Goal: Information Seeking & Learning: Learn about a topic

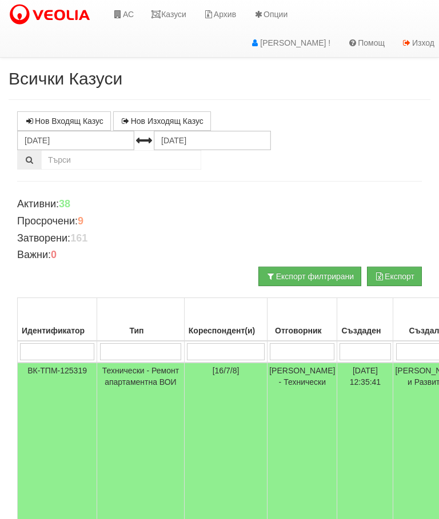
click at [173, 17] on link "Казуси" at bounding box center [168, 14] width 53 height 29
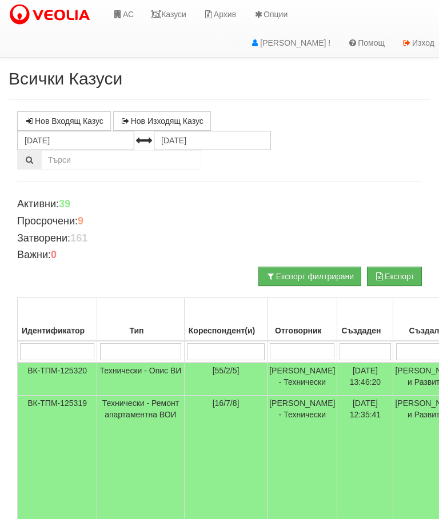
click at [163, 19] on link "Казуси" at bounding box center [168, 14] width 53 height 29
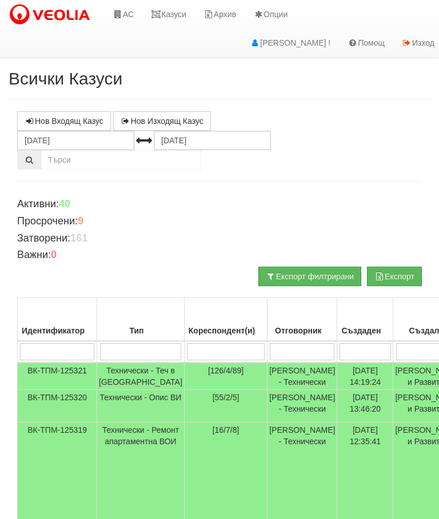
click at [171, 24] on link "Казуси" at bounding box center [168, 14] width 53 height 29
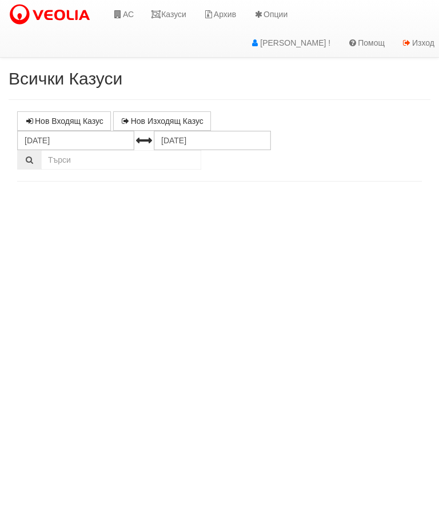
select select "10"
select select "1"
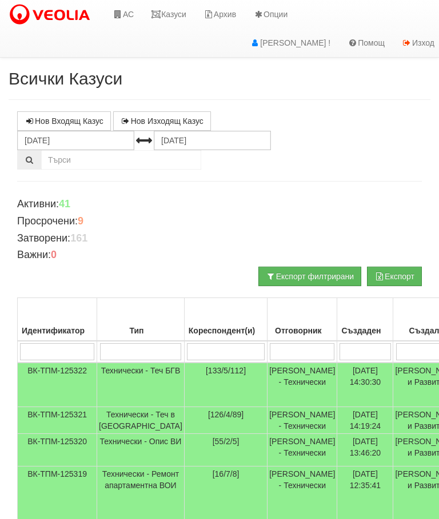
click at [169, 10] on link "Казуси" at bounding box center [168, 14] width 53 height 29
click at [179, 18] on link "Казуси" at bounding box center [168, 14] width 53 height 29
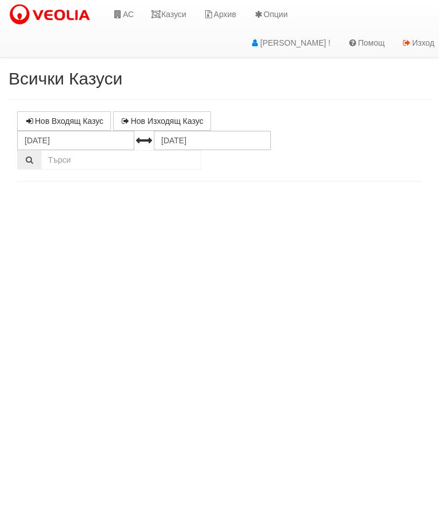
select select "10"
select select "1"
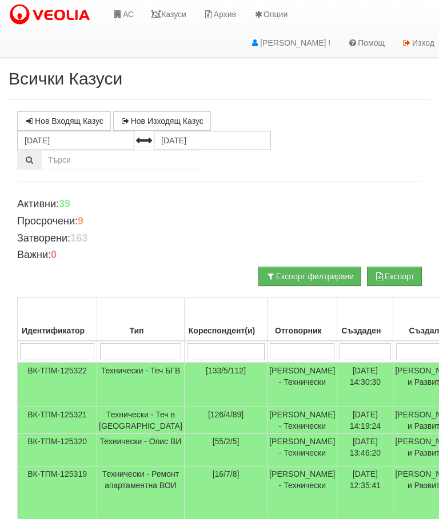
click at [178, 12] on link "Казуси" at bounding box center [168, 14] width 53 height 29
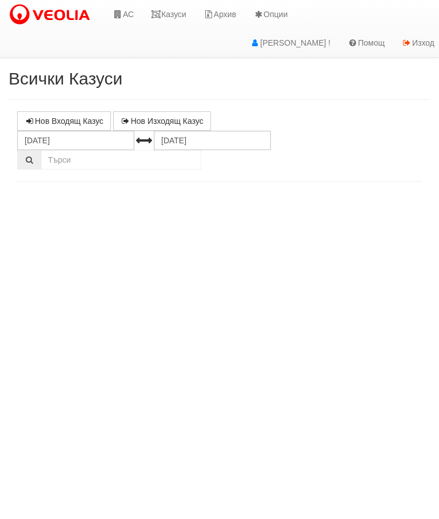
select select "10"
select select "1"
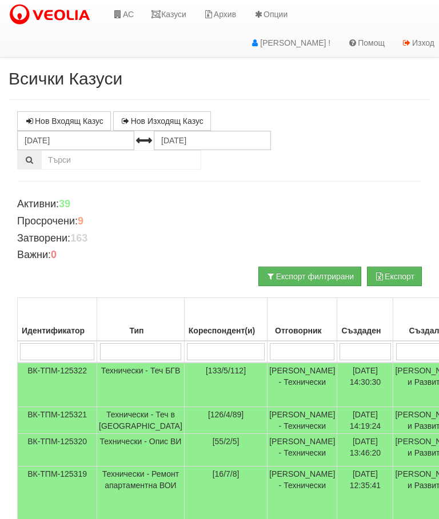
click at [175, 7] on link "Казуси" at bounding box center [168, 14] width 53 height 29
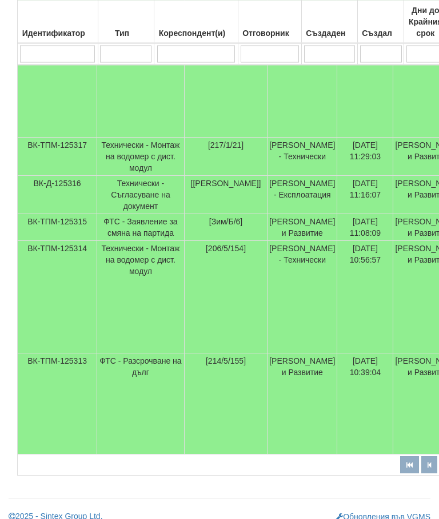
scroll to position [830, 0]
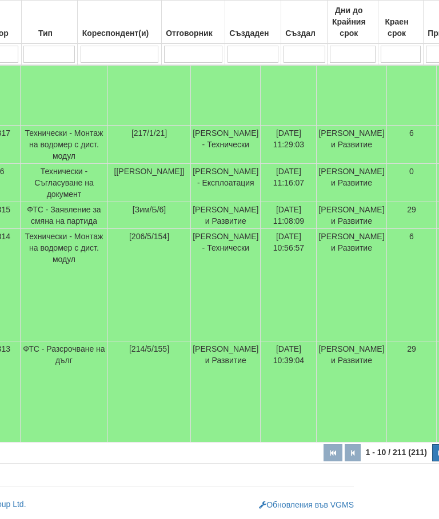
click at [438, 455] on icon "button" at bounding box center [439, 453] width 3 height 6
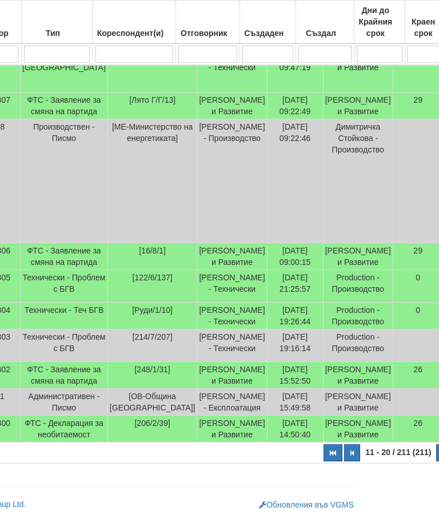
select select "2"
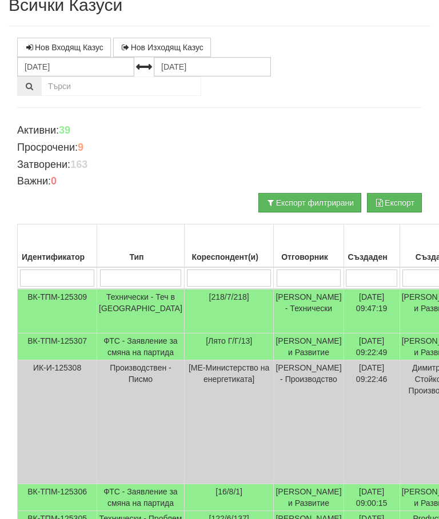
scroll to position [0, 0]
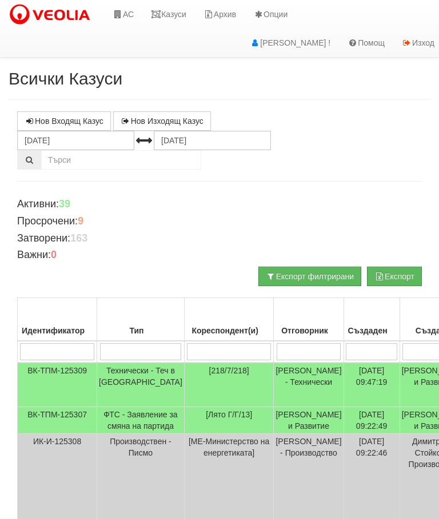
click at [173, 16] on link "Казуси" at bounding box center [168, 14] width 53 height 29
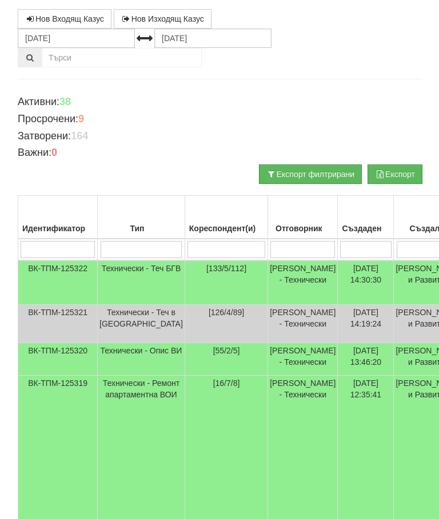
scroll to position [102, 0]
click at [126, 330] on td "Технически - Теч в [GEOGRAPHIC_DATA]" at bounding box center [140, 324] width 87 height 38
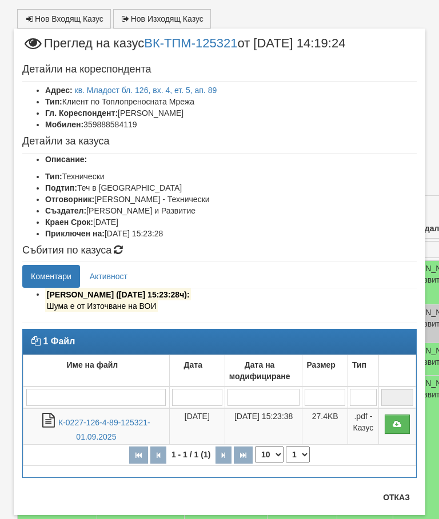
click at [405, 502] on button "Отказ" at bounding box center [396, 498] width 41 height 18
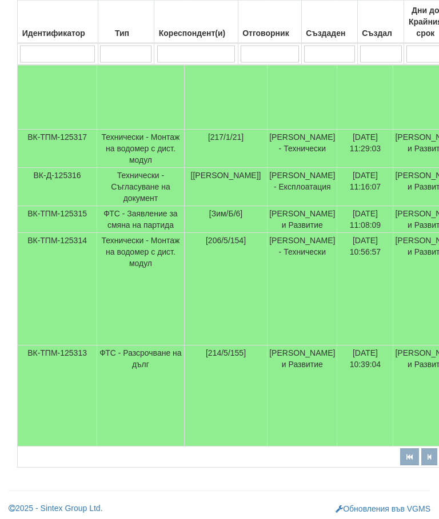
scroll to position [819, 0]
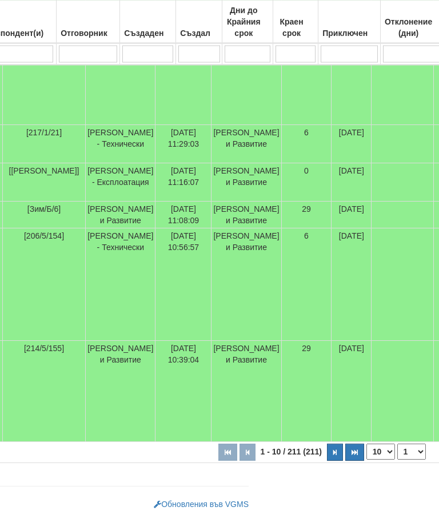
click at [327, 462] on button "button" at bounding box center [335, 453] width 16 height 17
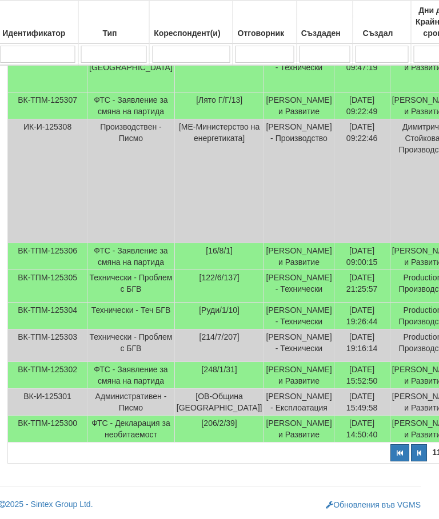
scroll to position [439, 0]
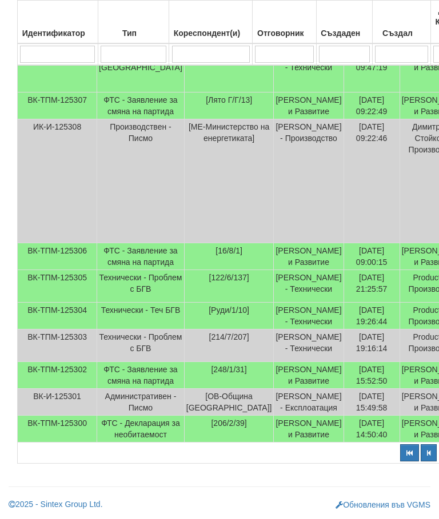
click at [132, 303] on td "Технически - Теч БГВ" at bounding box center [140, 316] width 87 height 27
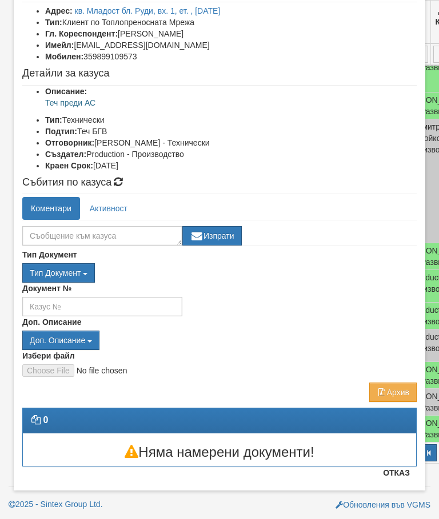
scroll to position [79, 0]
click at [401, 415] on div "0" at bounding box center [219, 420] width 393 height 13
click at [409, 473] on button "Отказ" at bounding box center [396, 473] width 41 height 18
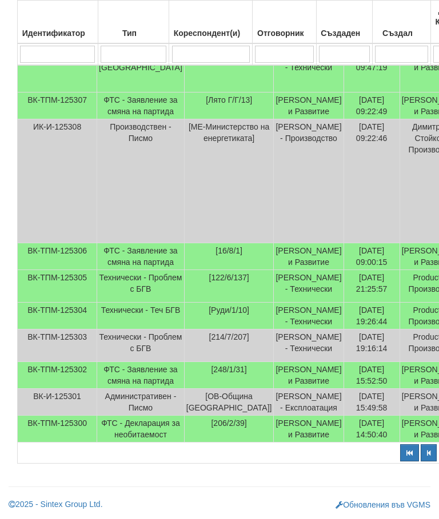
click at [131, 270] on td "Технически - Проблем с БГВ" at bounding box center [140, 286] width 87 height 33
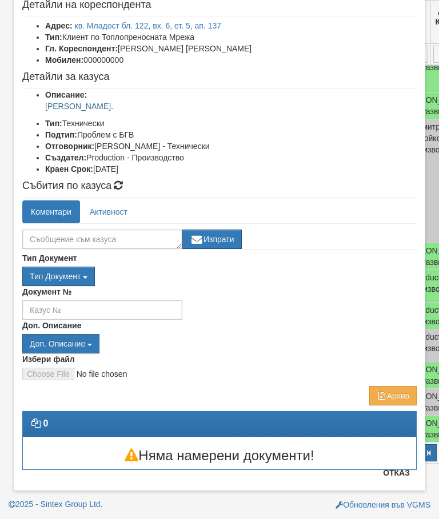
scroll to position [65, 0]
click at [406, 474] on button "Отказ" at bounding box center [396, 473] width 41 height 18
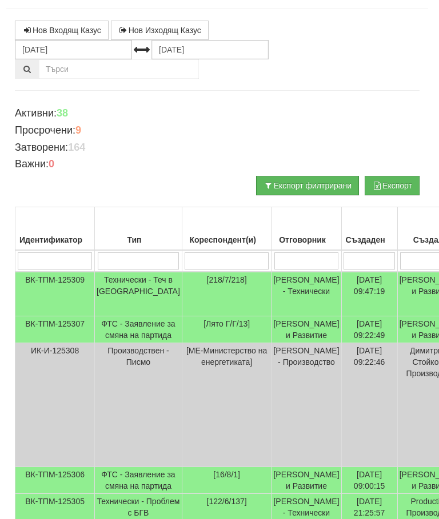
scroll to position [91, 0]
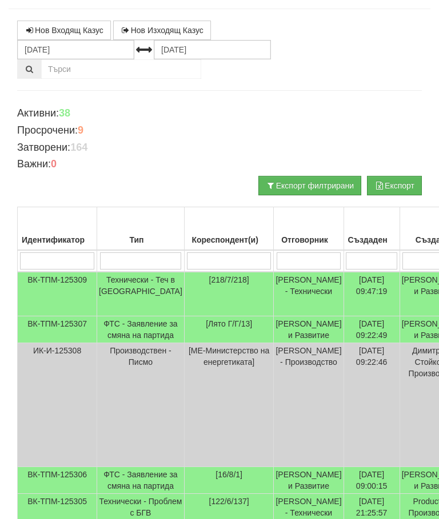
click at [130, 282] on td "Технически - Теч в [GEOGRAPHIC_DATA]" at bounding box center [140, 294] width 87 height 45
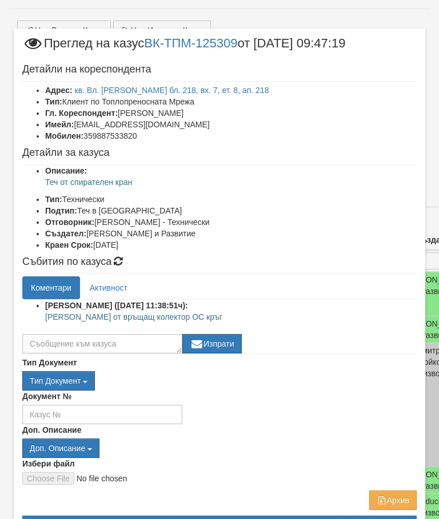
click at [110, 281] on link "Активност" at bounding box center [108, 288] width 55 height 23
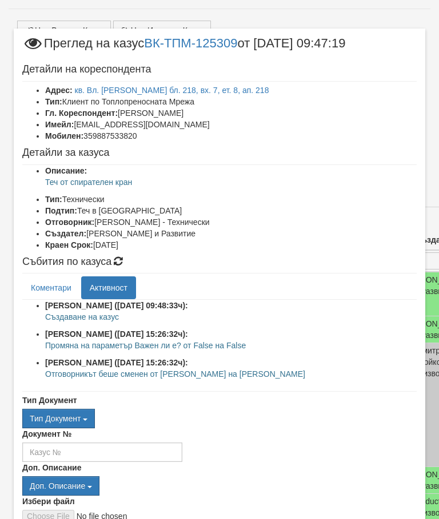
click at [40, 278] on link "Коментари" at bounding box center [51, 288] width 58 height 23
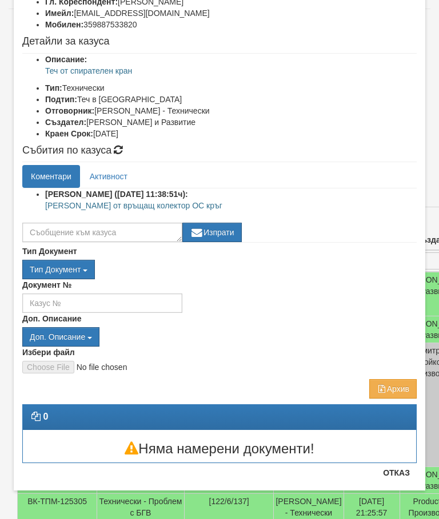
scroll to position [111, 0]
click at [399, 475] on button "Отказ" at bounding box center [396, 473] width 41 height 18
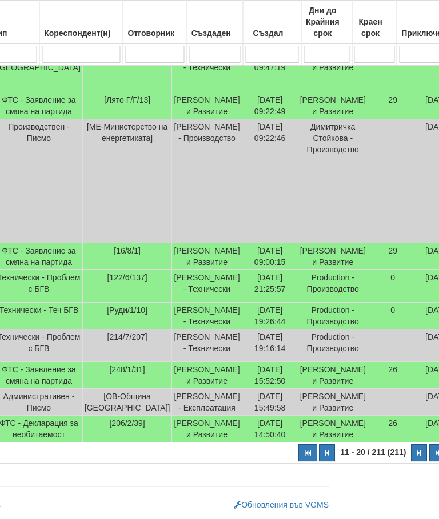
scroll to position [439, 154]
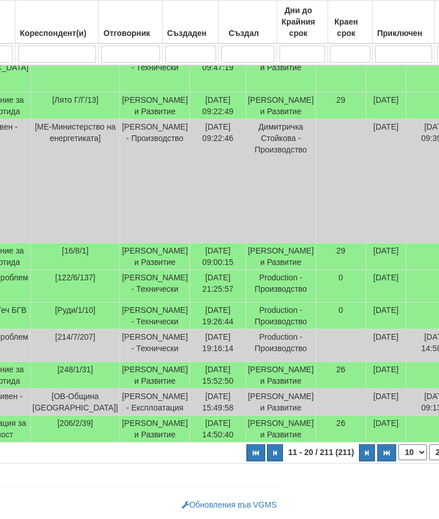
click at [359, 456] on button "button" at bounding box center [367, 453] width 16 height 17
select select "3"
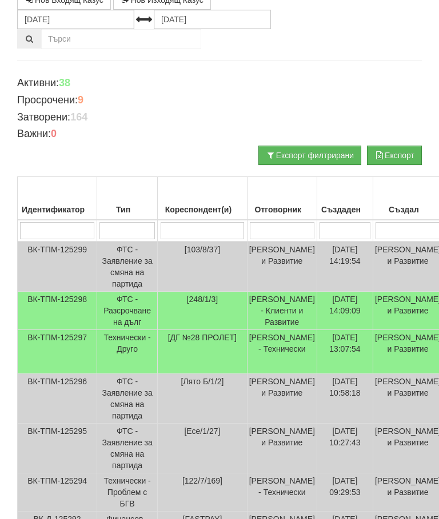
scroll to position [120, 0]
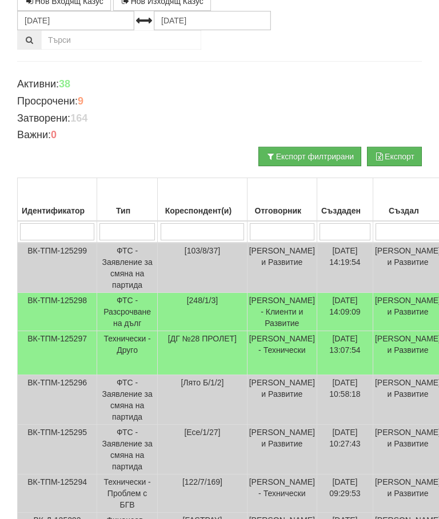
click at [193, 224] on input "search" at bounding box center [203, 231] width 84 height 17
type input "11"
type input "113"
select select "1"
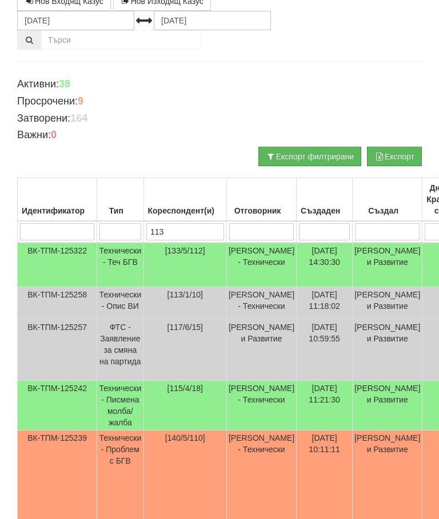
type input "113"
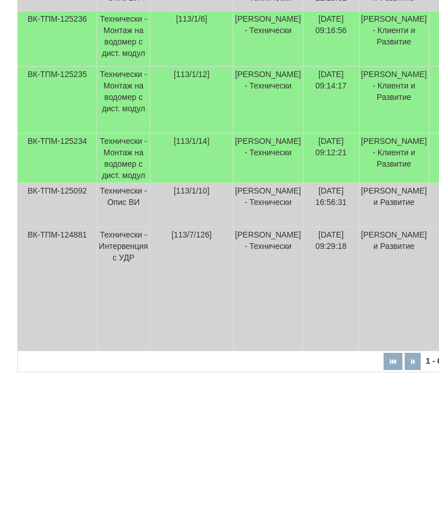
scroll to position [121, 0]
type input "1"
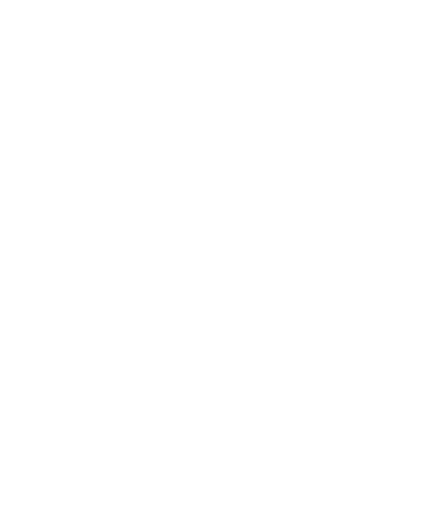
scroll to position [121, 451]
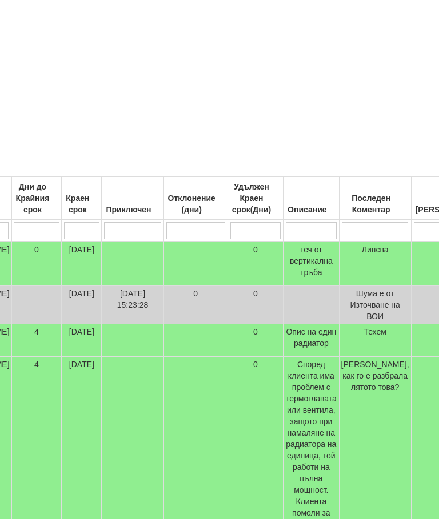
click at [103, 206] on div "Приключен" at bounding box center [132, 210] width 58 height 16
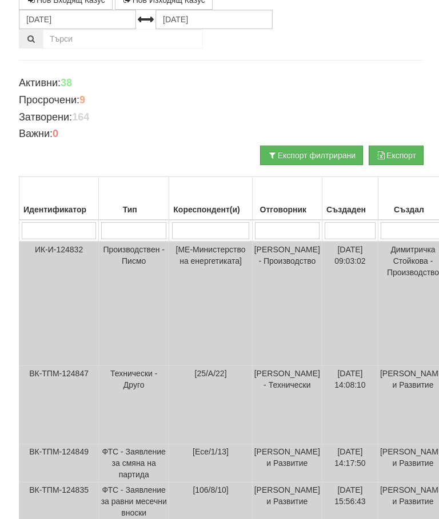
scroll to position [0, 0]
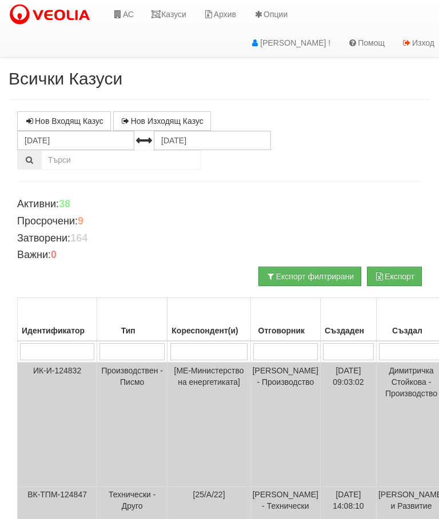
click at [176, 15] on link "Казуси" at bounding box center [168, 14] width 53 height 29
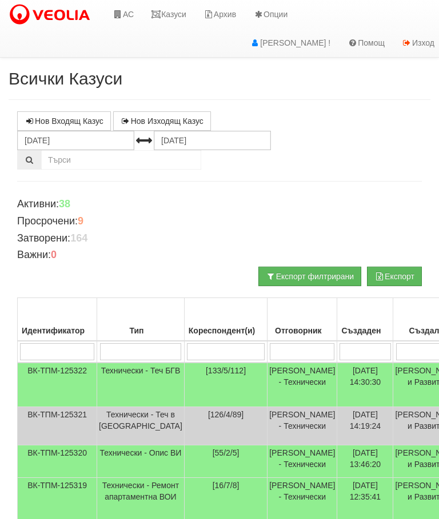
click at [134, 369] on td "Технически - Теч БГВ" at bounding box center [140, 385] width 87 height 45
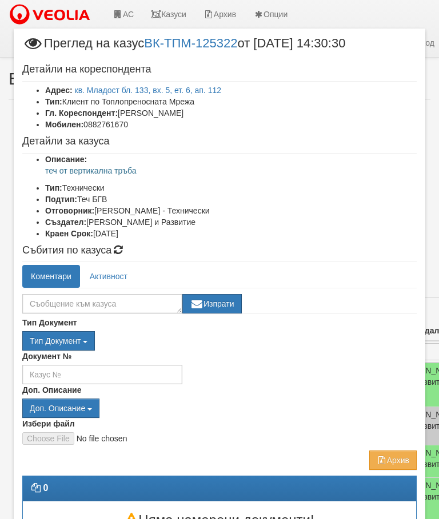
click at [107, 273] on link "Активност" at bounding box center [108, 276] width 55 height 23
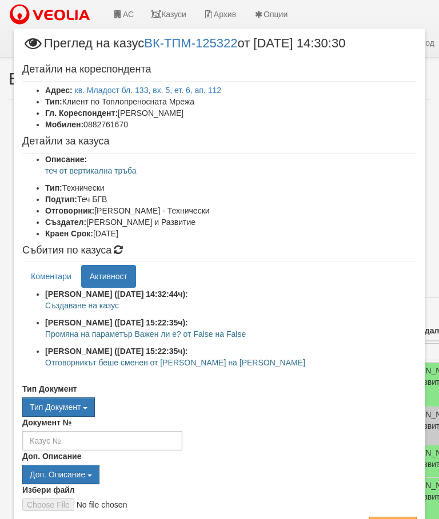
click at [40, 272] on link "Коментари" at bounding box center [51, 276] width 58 height 23
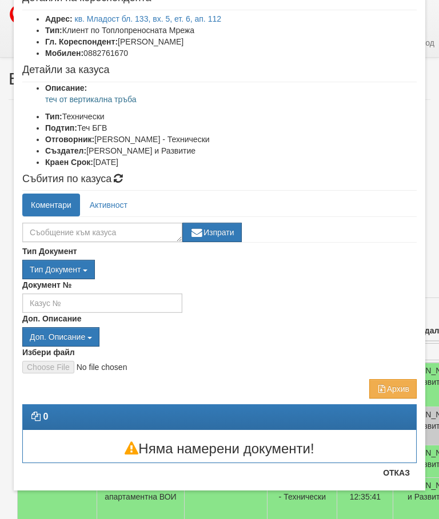
scroll to position [71, 0]
click at [396, 478] on button "Отказ" at bounding box center [396, 473] width 41 height 18
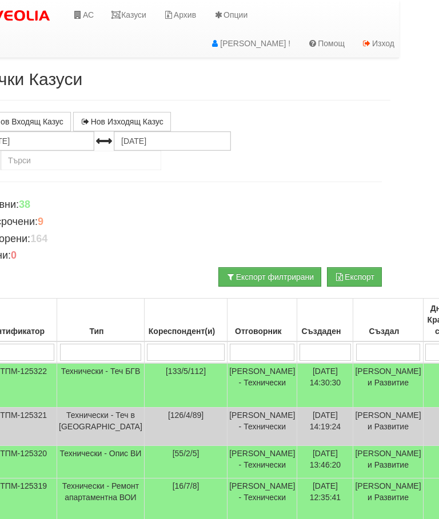
scroll to position [0, 42]
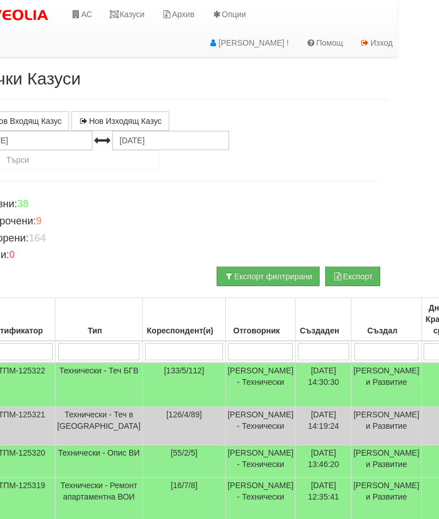
click at [134, 14] on link "Казуси" at bounding box center [127, 14] width 53 height 29
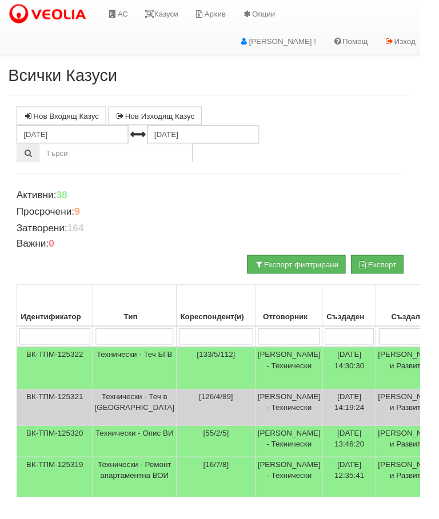
click at [166, 14] on link "Казуси" at bounding box center [168, 14] width 53 height 29
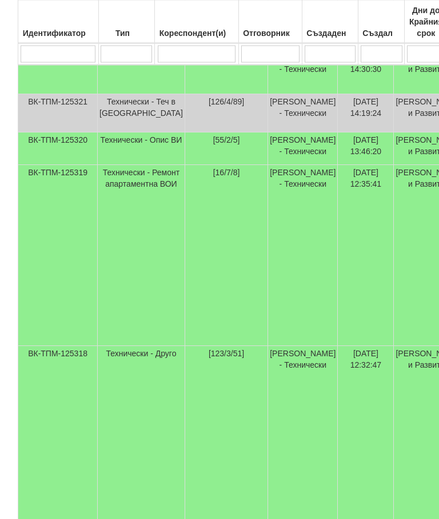
scroll to position [313, 0]
click at [131, 226] on td "Технически - Ремонт апартаментна ВОИ" at bounding box center [140, 255] width 87 height 181
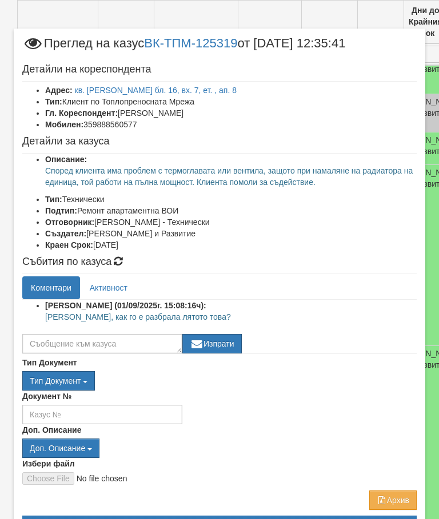
scroll to position [85, 0]
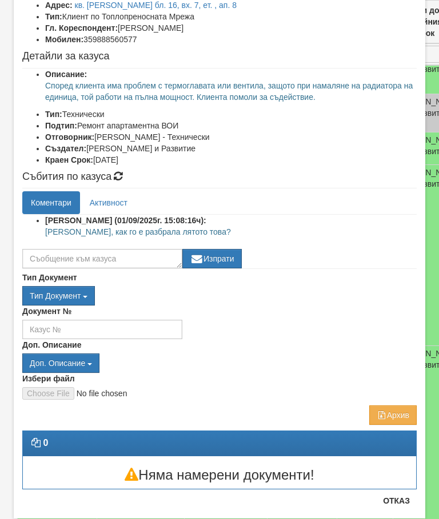
click at [410, 510] on button "Отказ" at bounding box center [396, 501] width 41 height 18
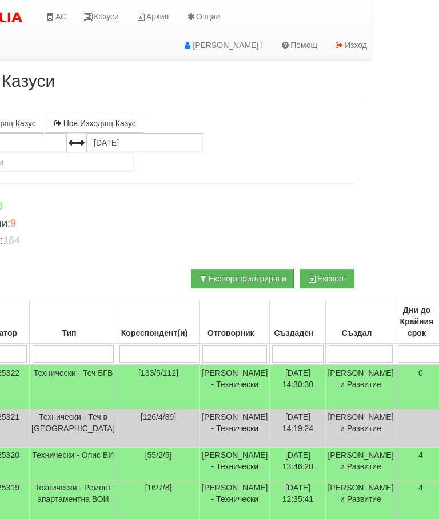
scroll to position [0, 0]
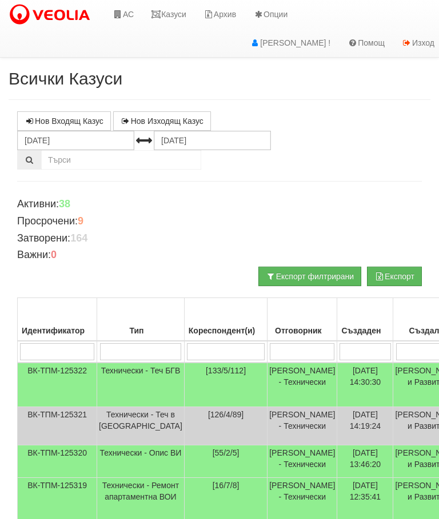
click at [177, 9] on link "Казуси" at bounding box center [168, 14] width 53 height 29
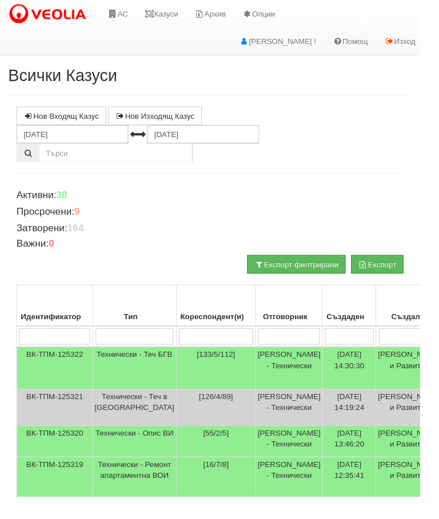
click at [173, 18] on link "Казуси" at bounding box center [168, 14] width 53 height 29
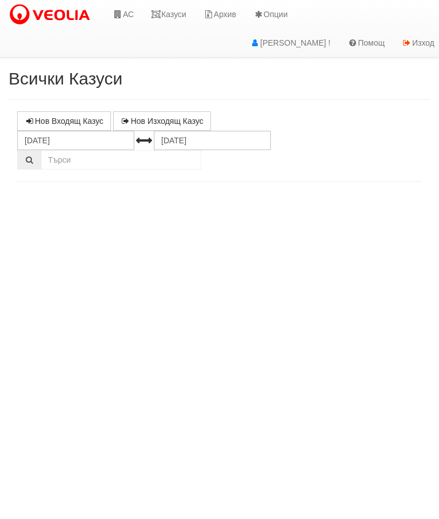
select select "10"
select select "1"
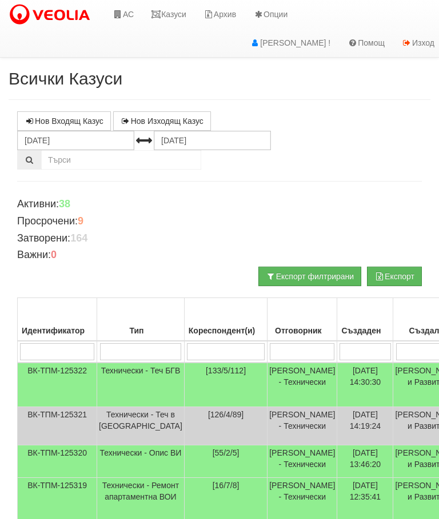
click at [187, 351] on input "search" at bounding box center [226, 351] width 78 height 17
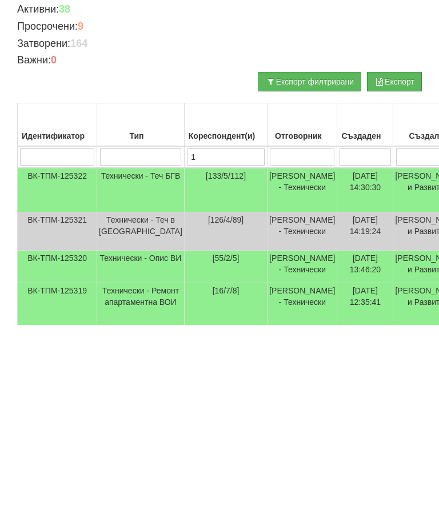
type input "11"
type input "113"
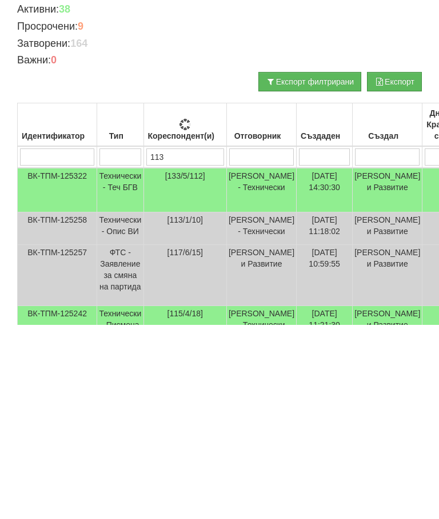
type input "113"
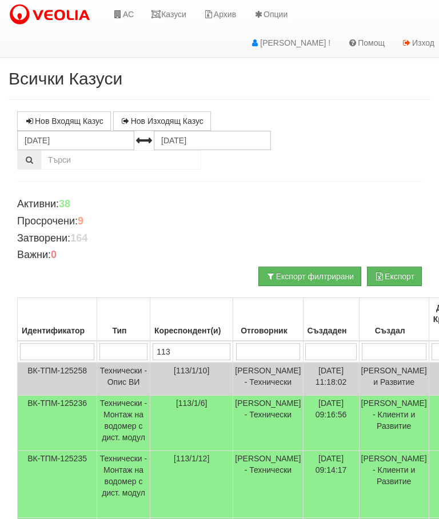
type input "113"
click at [174, 18] on link "Казуси" at bounding box center [168, 14] width 53 height 29
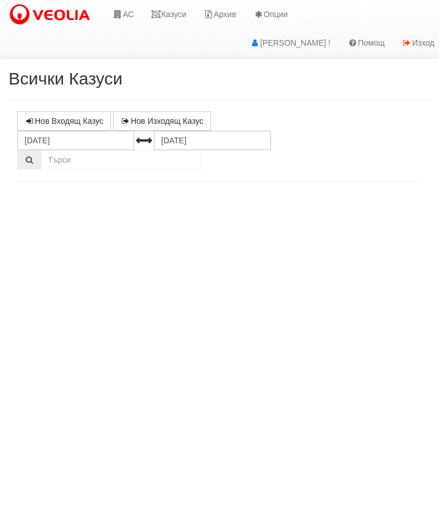
select select "10"
select select "1"
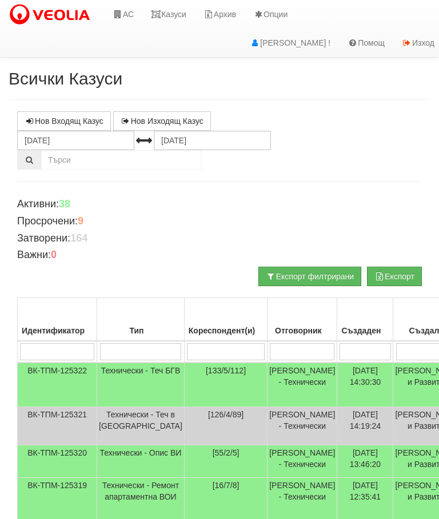
click at [270, 347] on input "search" at bounding box center [302, 351] width 65 height 17
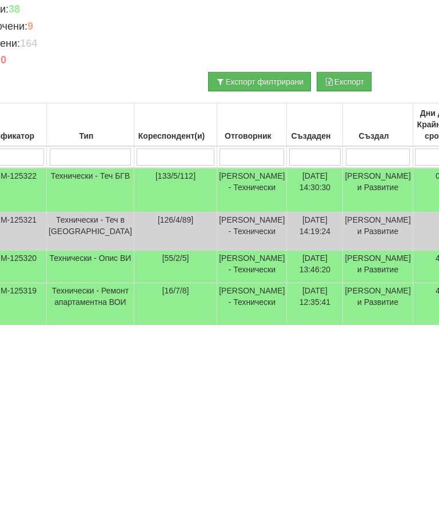
type input "С"
type input "Слави"
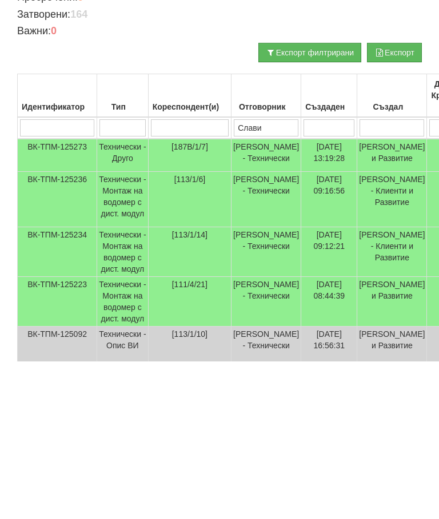
scroll to position [0, 0]
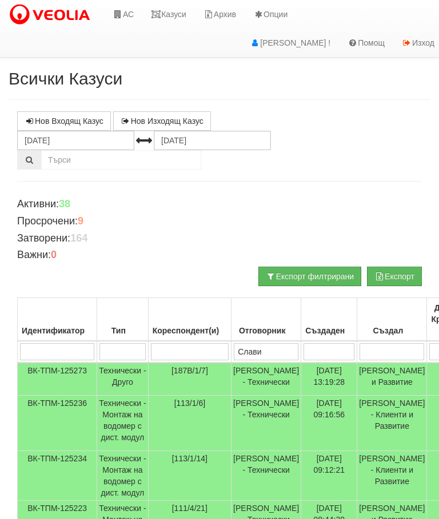
type input "Слави"
click at [171, 13] on link "Казуси" at bounding box center [168, 14] width 53 height 29
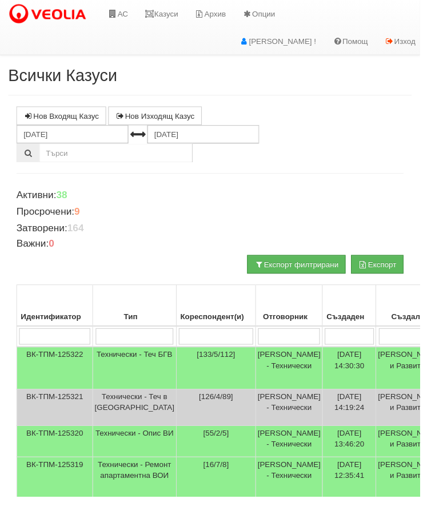
click at [174, 13] on link "Казуси" at bounding box center [168, 14] width 53 height 29
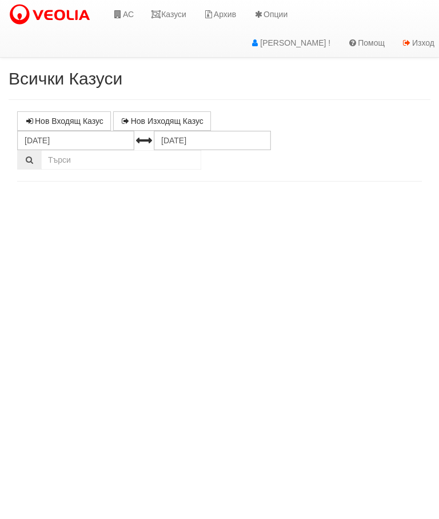
select select "10"
select select "1"
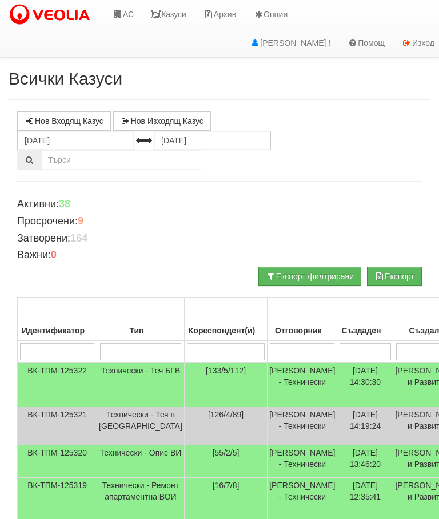
click at [270, 351] on input "search" at bounding box center [302, 351] width 65 height 17
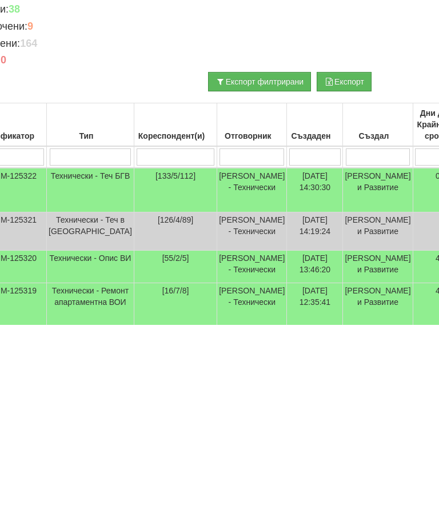
type input "С"
type input "Слави"
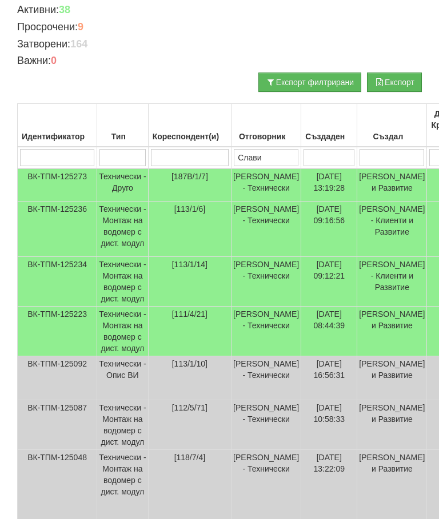
scroll to position [0, 0]
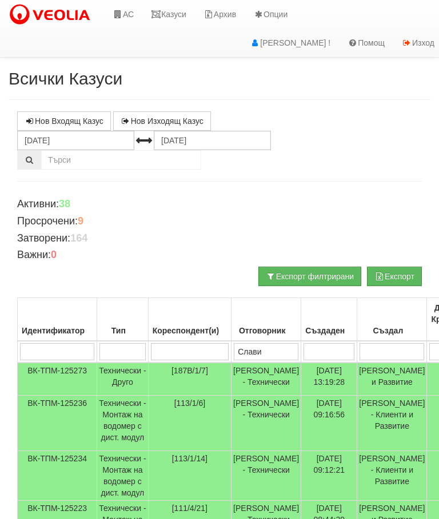
type input "Слави"
click at [122, 17] on icon at bounding box center [118, 14] width 10 height 8
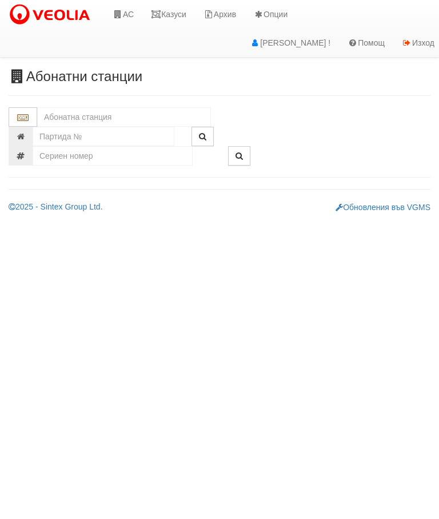
click at [57, 110] on input "text" at bounding box center [124, 116] width 174 height 19
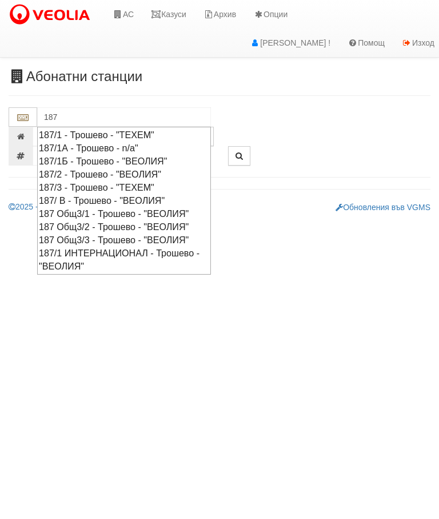
click at [109, 197] on div "187/ В - Трошево - "ВЕОЛИЯ"" at bounding box center [124, 200] width 170 height 13
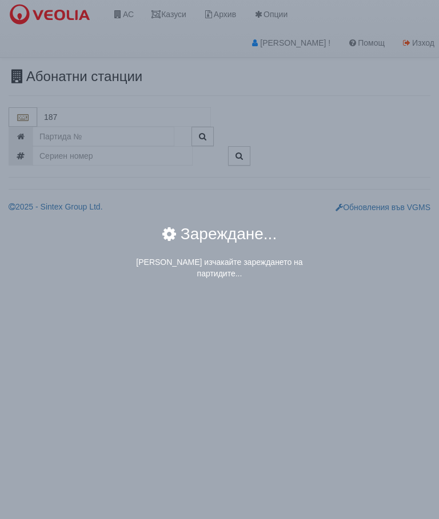
type input "187/ В - Трошево - "ВЕОЛИЯ""
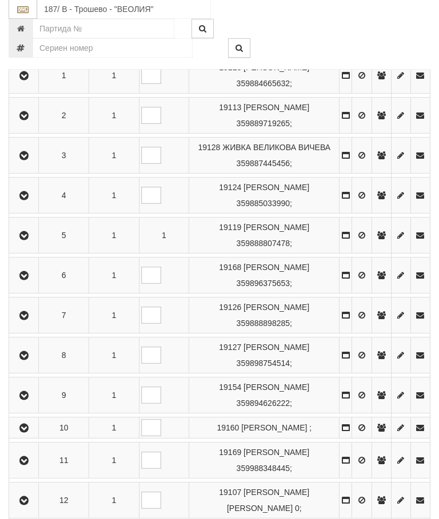
scroll to position [267, 0]
click at [28, 320] on icon "button" at bounding box center [24, 316] width 14 height 8
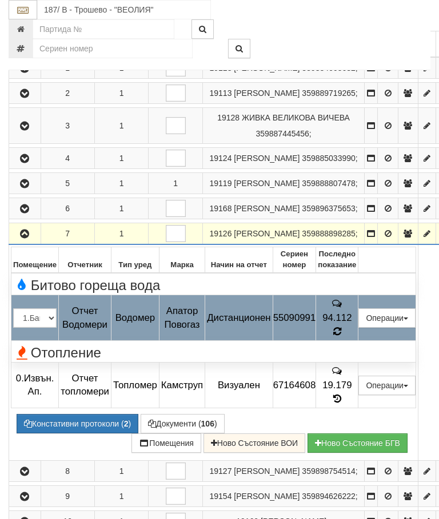
click at [341, 337] on icon at bounding box center [337, 332] width 8 height 10
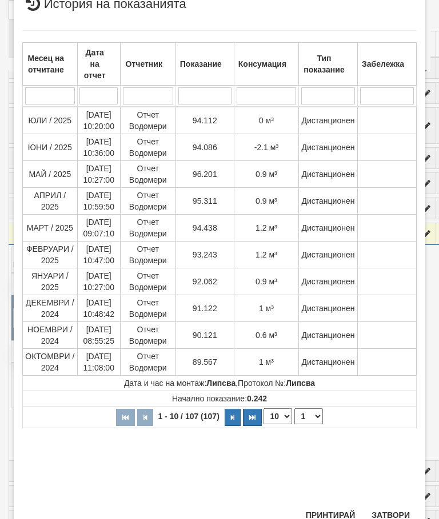
scroll to position [417, 0]
click at [393, 516] on button "Затвори" at bounding box center [391, 516] width 52 height 18
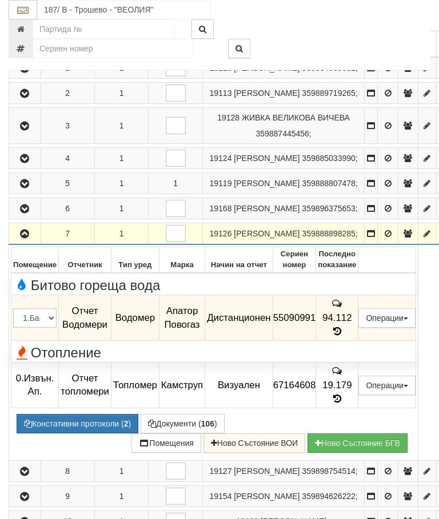
click at [27, 238] on icon "button" at bounding box center [25, 234] width 14 height 8
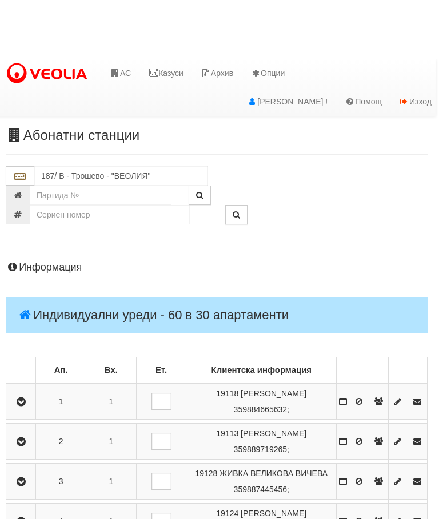
scroll to position [0, 4]
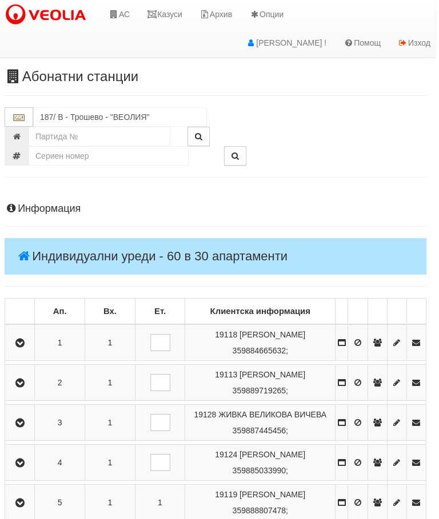
click at [173, 8] on link "Казуси" at bounding box center [164, 14] width 53 height 29
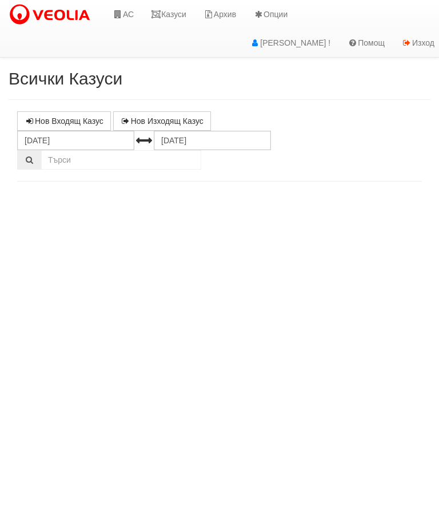
select select "10"
select select "1"
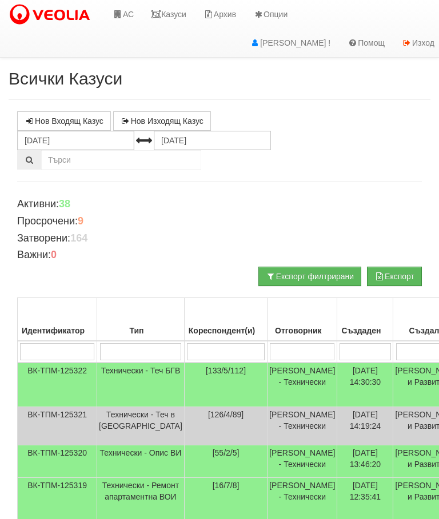
click at [173, 11] on link "Казуси" at bounding box center [168, 14] width 53 height 29
click at [270, 351] on input "search" at bounding box center [302, 351] width 65 height 17
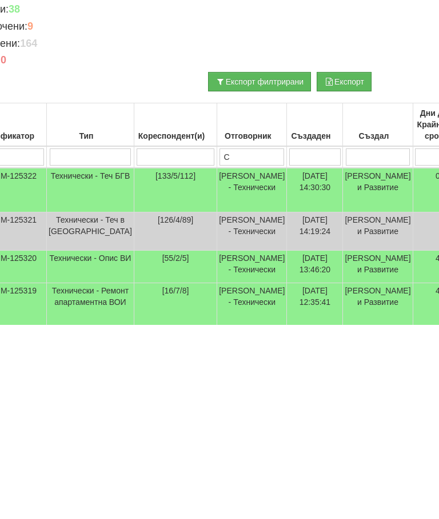
type input "Сл"
type input "С"
type input "Слави"
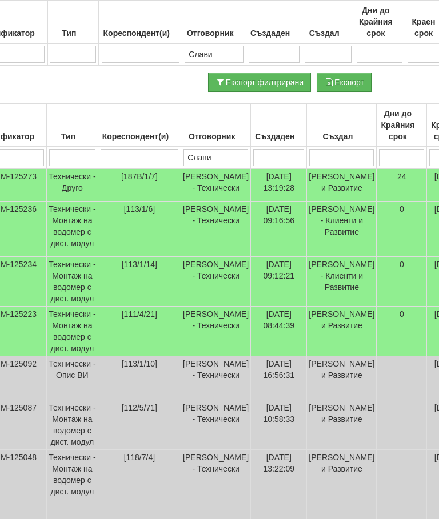
scroll to position [200, 50]
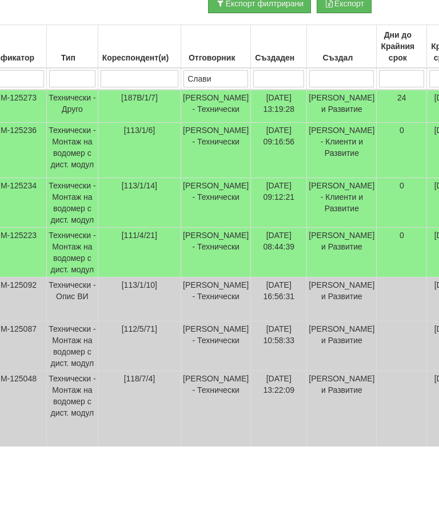
type input "Слави"
click at [74, 251] on td "Технически - Монтаж на водомер с дист. модул" at bounding box center [72, 276] width 51 height 50
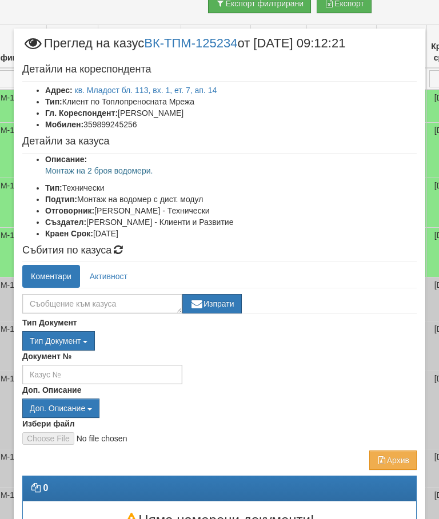
click at [108, 270] on link "Активност" at bounding box center [108, 276] width 55 height 23
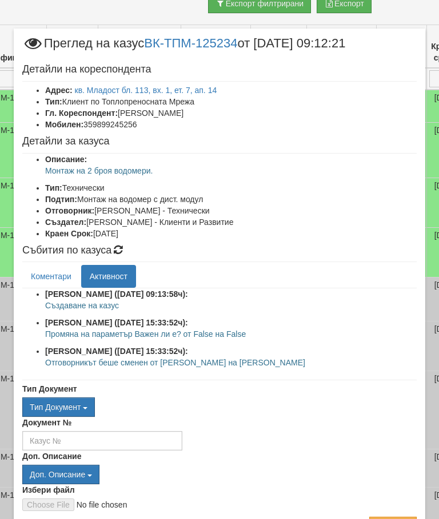
click at [50, 274] on link "Коментари" at bounding box center [51, 276] width 58 height 23
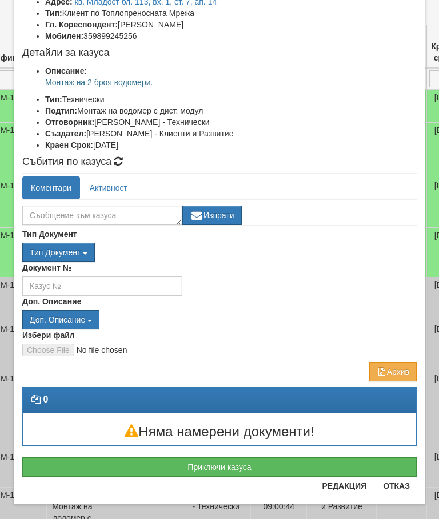
scroll to position [89, 0]
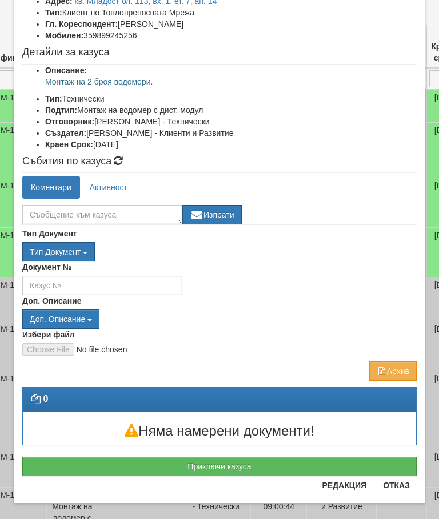
click at [399, 489] on button "Отказ" at bounding box center [396, 486] width 41 height 18
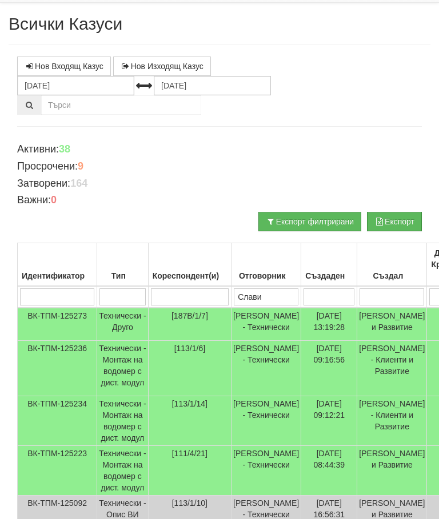
scroll to position [0, 0]
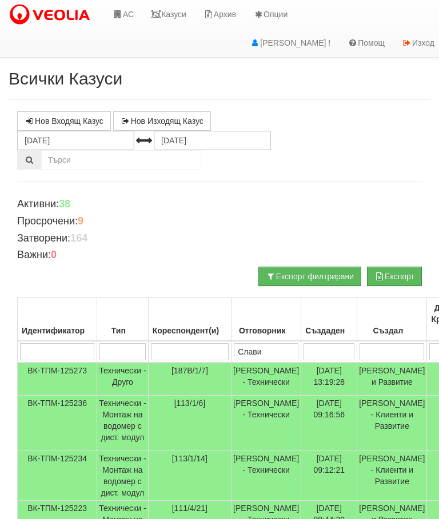
click at [176, 20] on link "Казуси" at bounding box center [168, 14] width 53 height 29
